Goal: Transaction & Acquisition: Download file/media

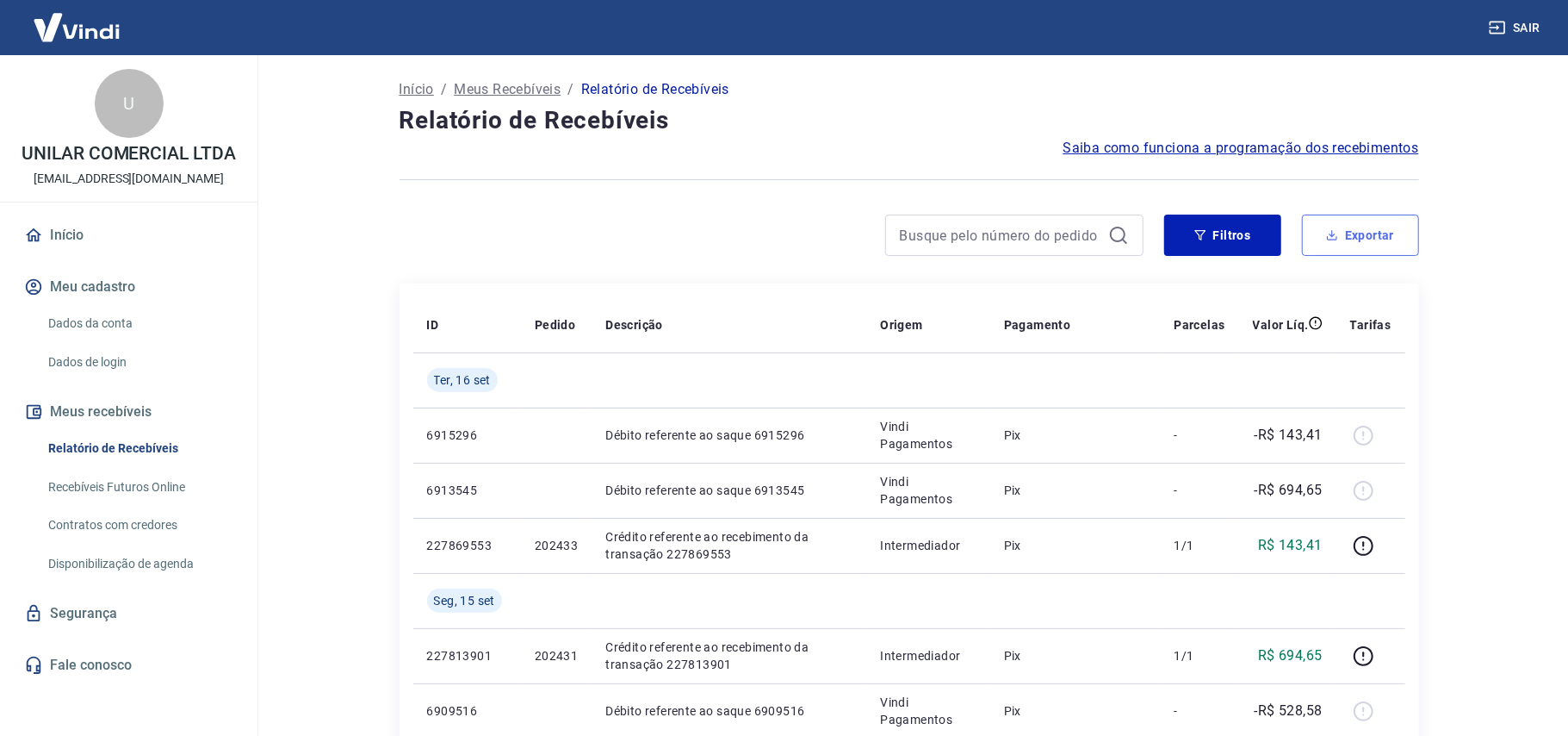
click at [1362, 231] on button "Exportar" at bounding box center [1360, 235] width 117 height 41
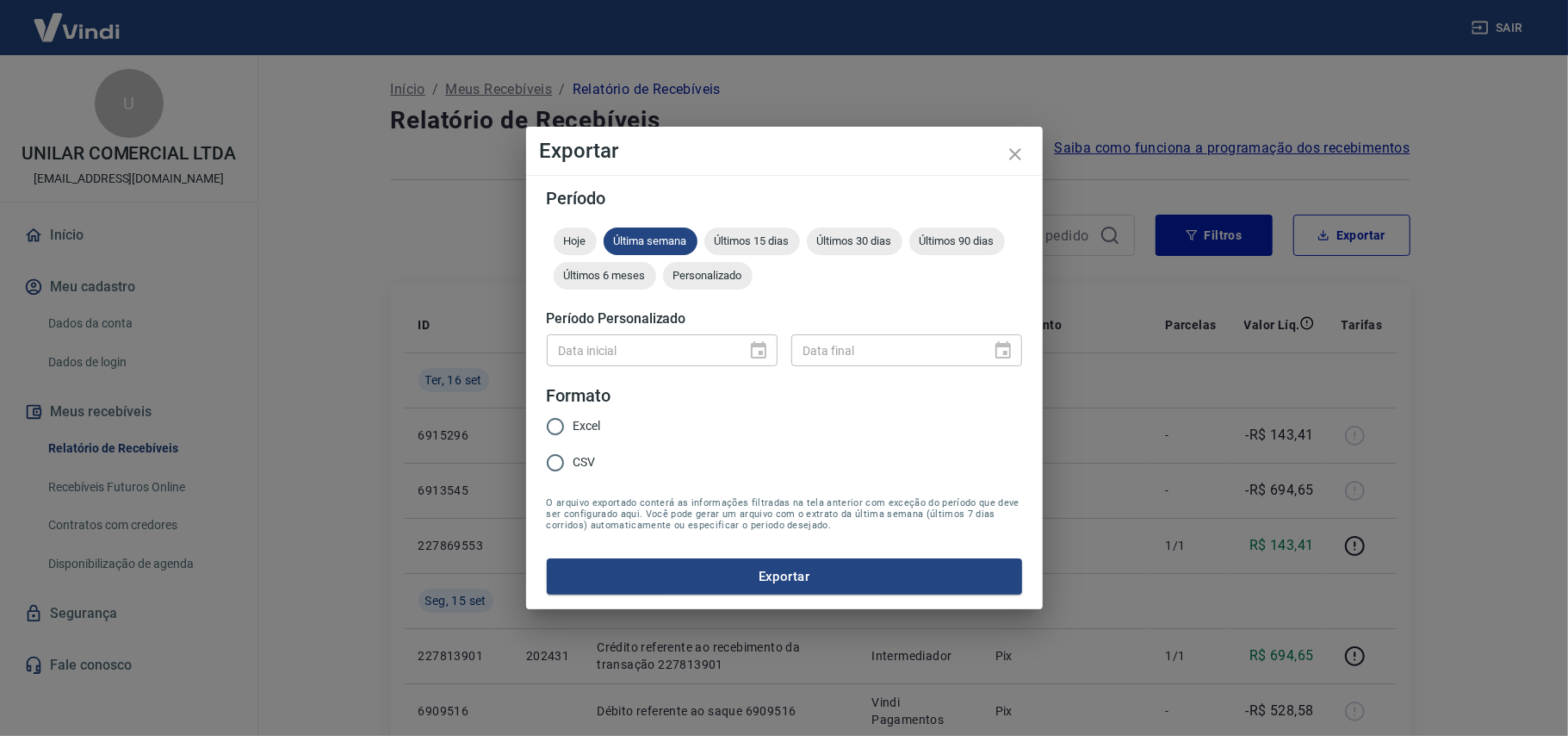
click at [716, 267] on div "Personalizado" at bounding box center [707, 276] width 90 height 28
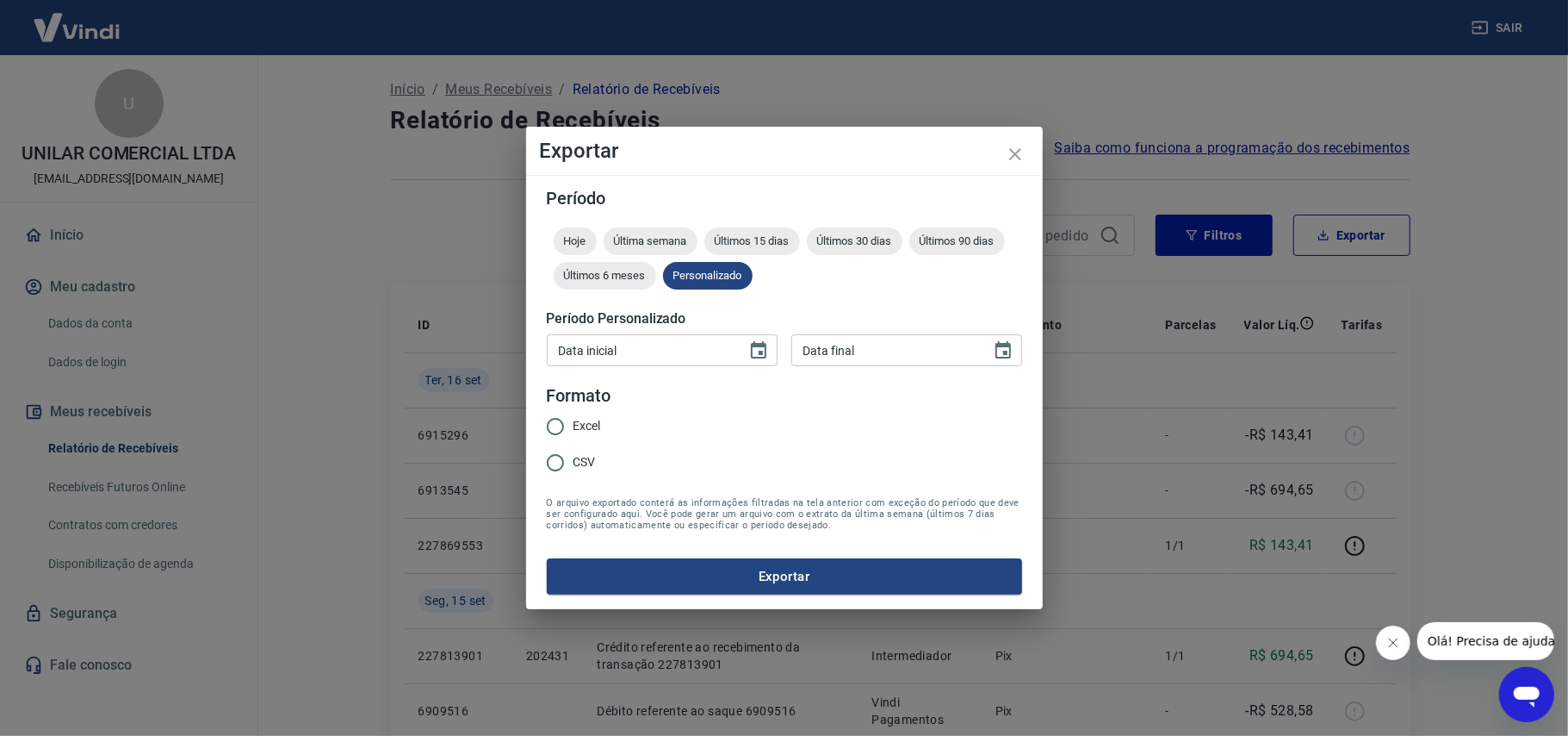
click at [573, 465] on span "CSV" at bounding box center [584, 461] width 23 height 18
click at [573, 465] on input "CSV" at bounding box center [555, 462] width 36 height 36
radio input "true"
click at [763, 345] on icon "Choose date" at bounding box center [758, 350] width 16 height 18
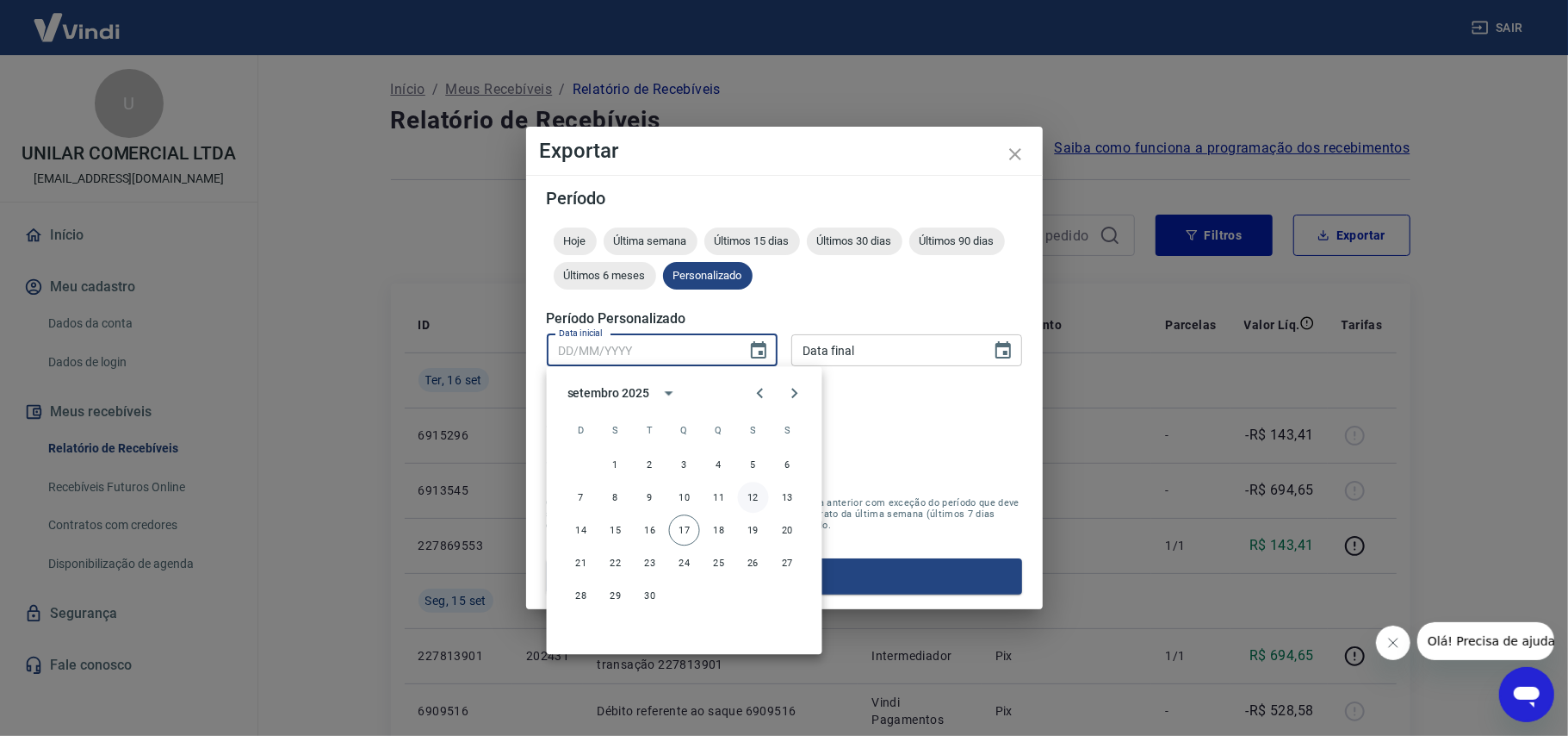
click at [754, 498] on button "12" at bounding box center [754, 497] width 31 height 31
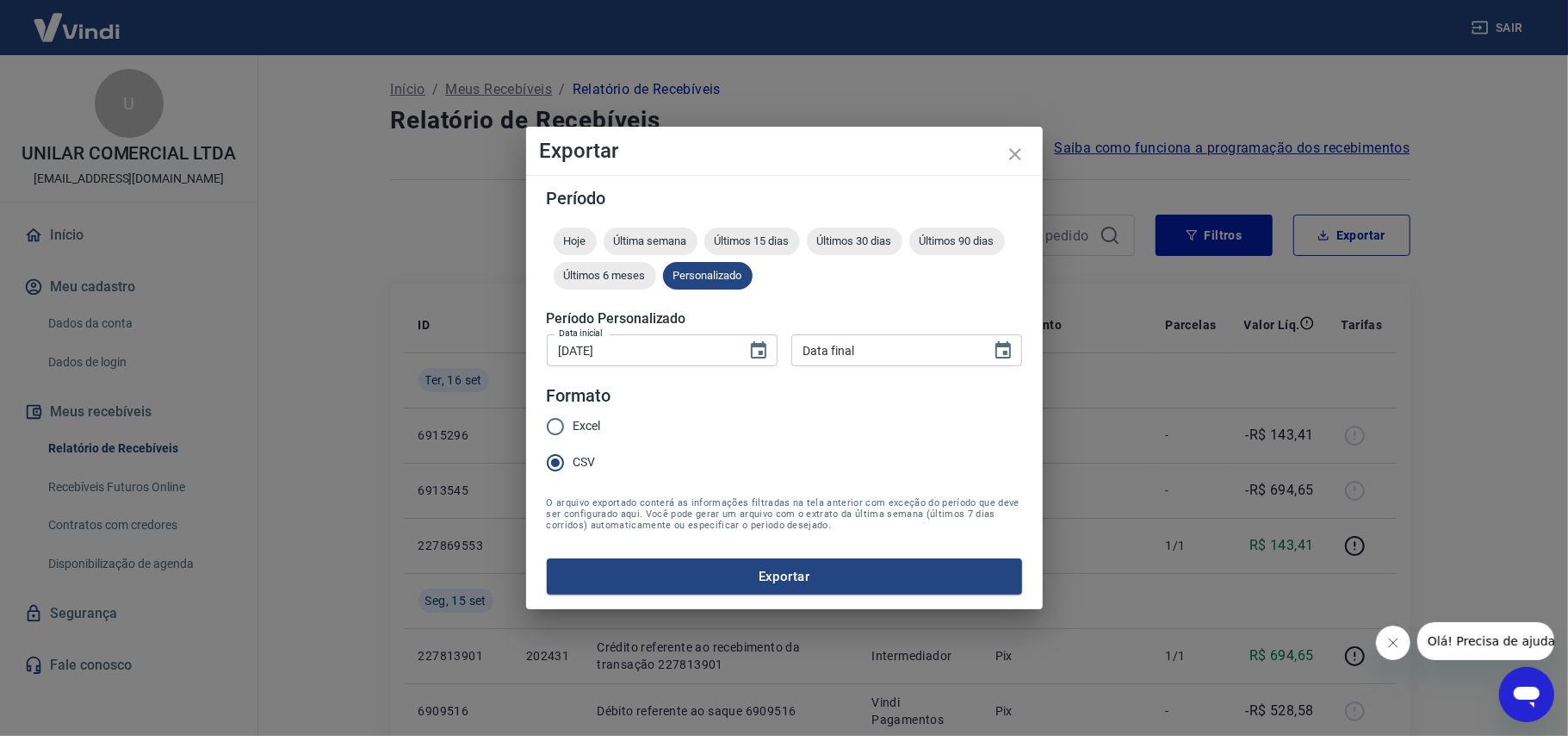
type input "12/09/2025"
click at [1003, 341] on icon "Choose date" at bounding box center [1002, 350] width 21 height 21
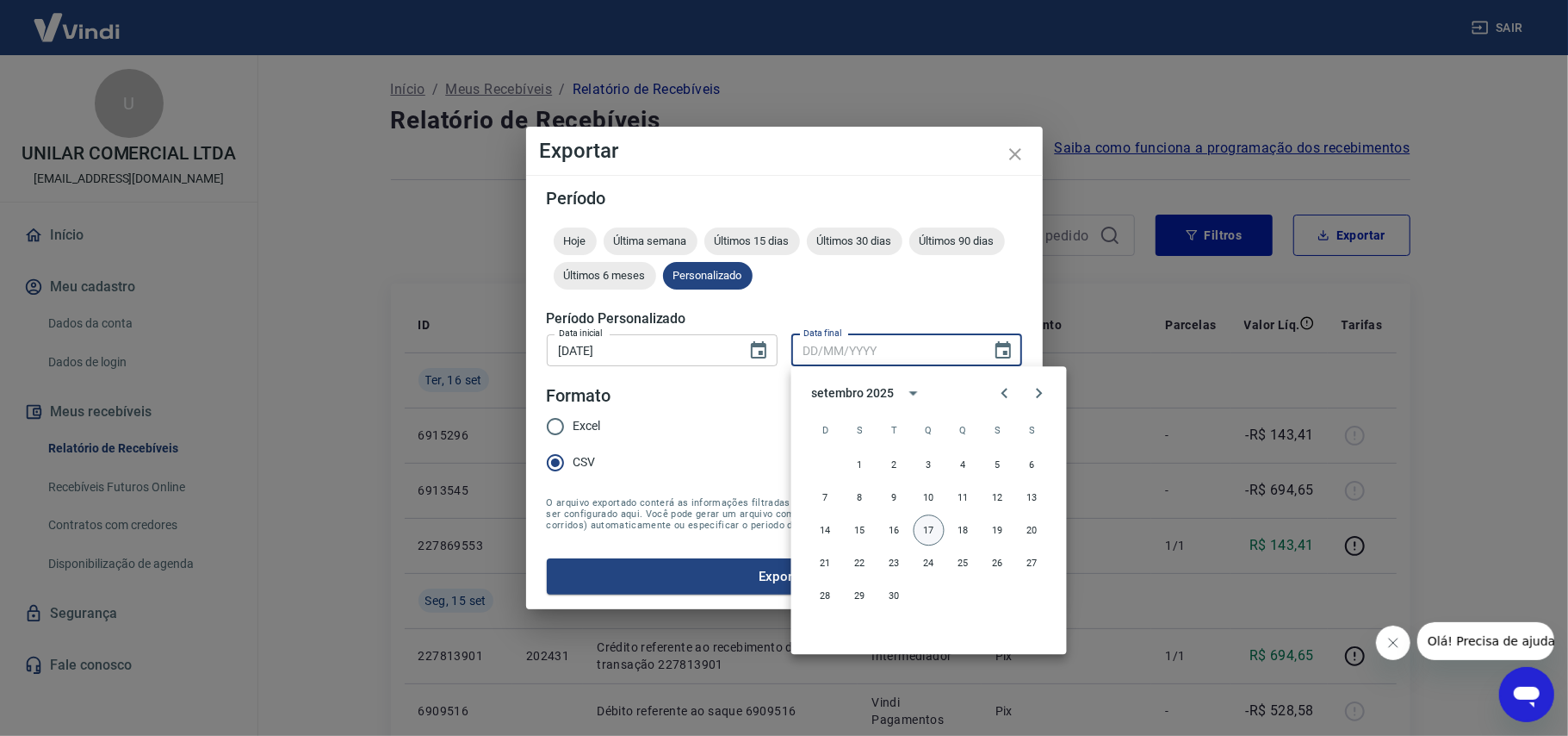
click at [930, 531] on button "17" at bounding box center [930, 530] width 31 height 31
type input "17/09/2025"
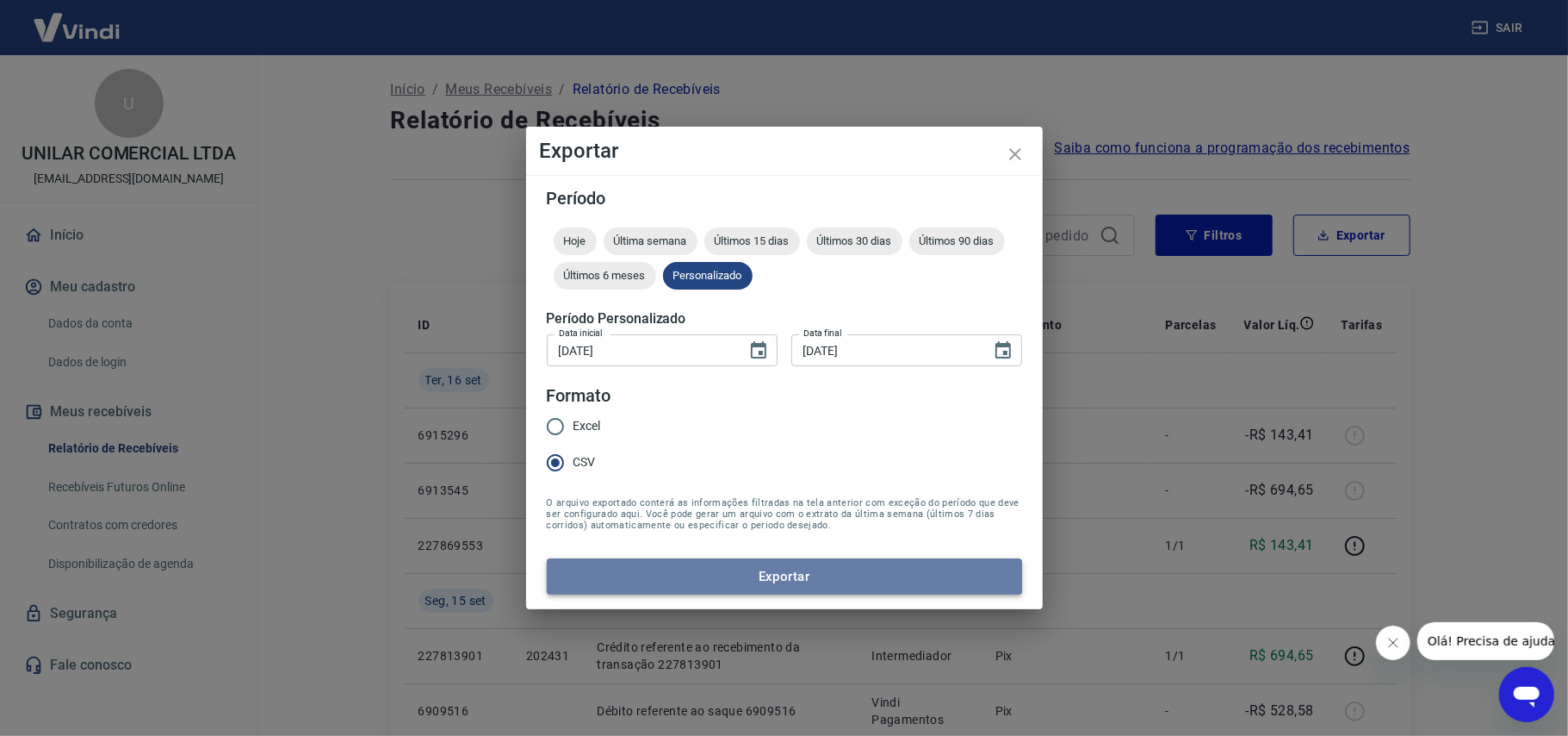
click at [780, 569] on button "Exportar" at bounding box center [784, 576] width 475 height 36
